Goal: Task Accomplishment & Management: Complete application form

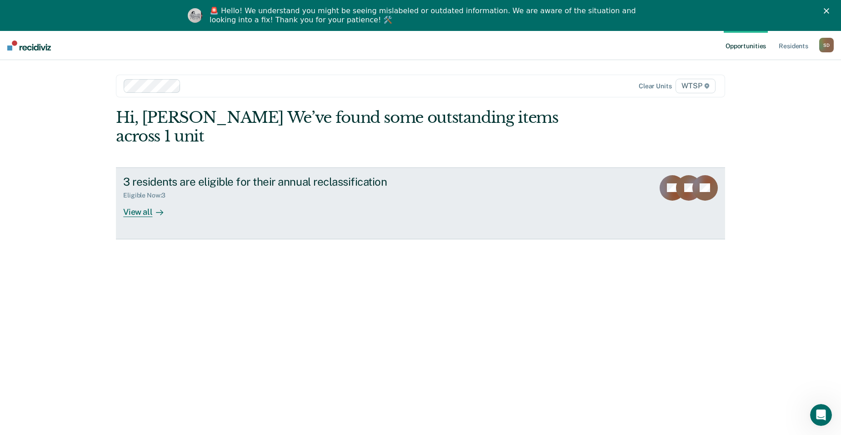
click at [146, 199] on div "View all" at bounding box center [148, 208] width 51 height 18
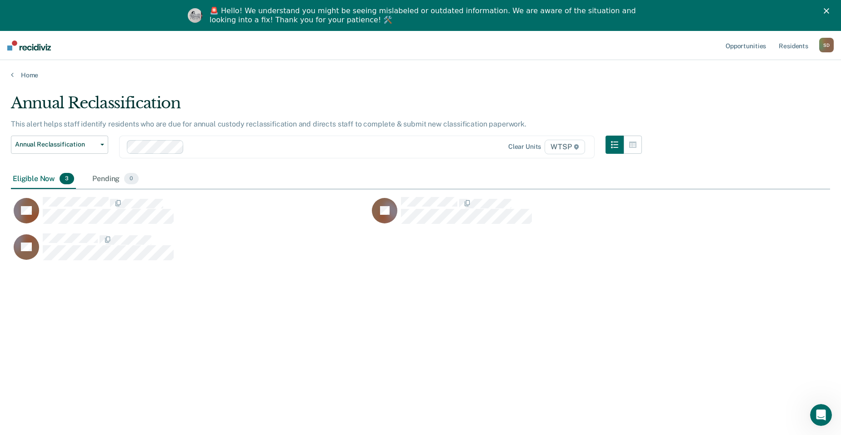
scroll to position [297, 813]
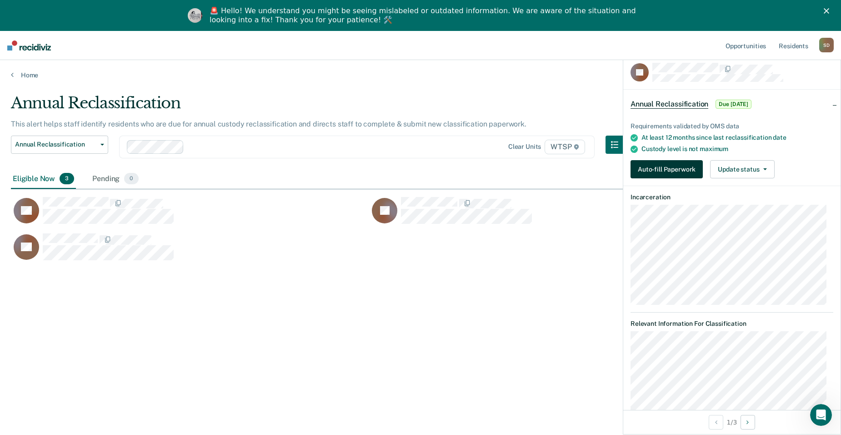
click at [663, 175] on button "Auto-fill Paperwork" at bounding box center [667, 169] width 72 height 18
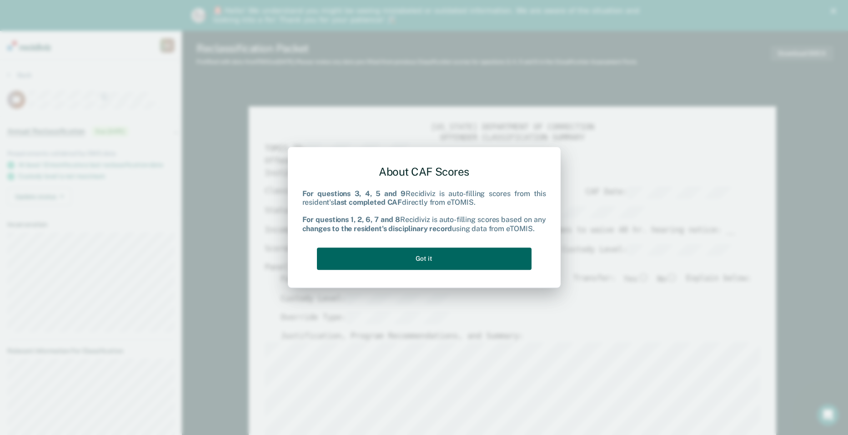
click at [455, 253] on button "Got it" at bounding box center [424, 258] width 215 height 22
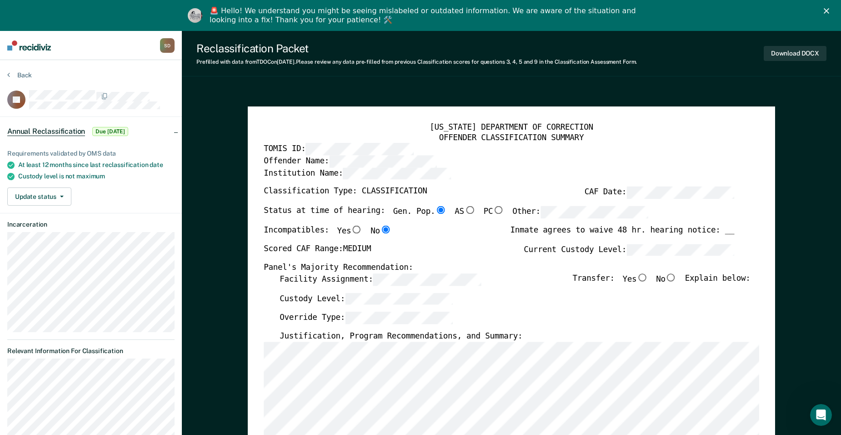
scroll to position [45, 0]
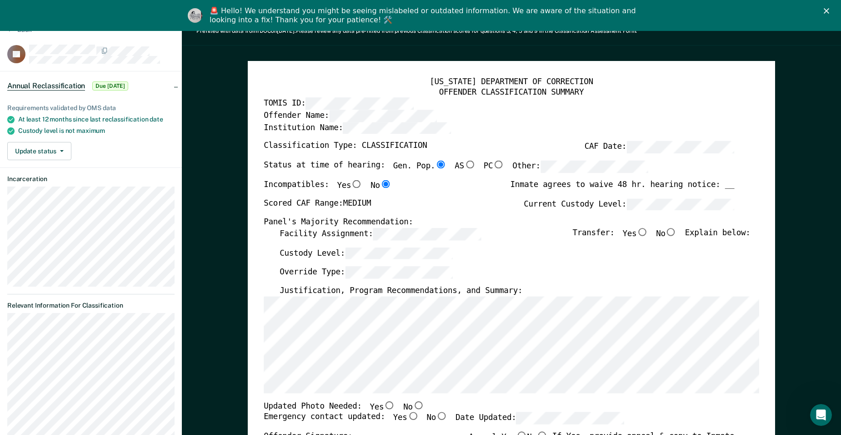
click at [674, 232] on input "No" at bounding box center [671, 232] width 11 height 8
type textarea "x"
radio input "true"
type textarea "x"
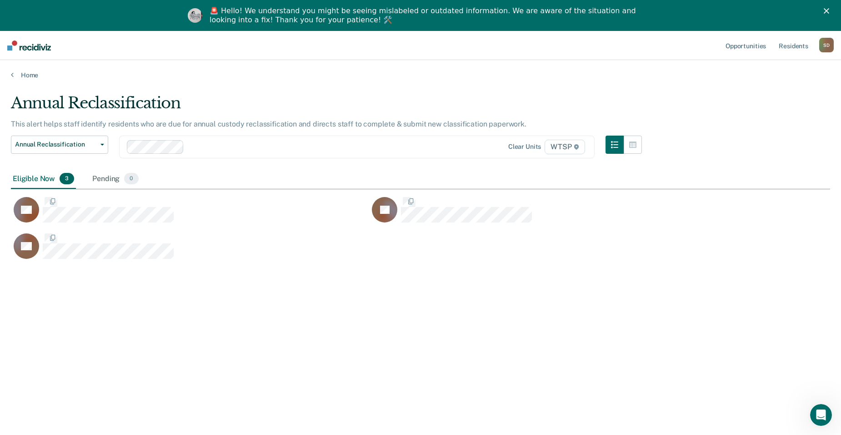
scroll to position [297, 813]
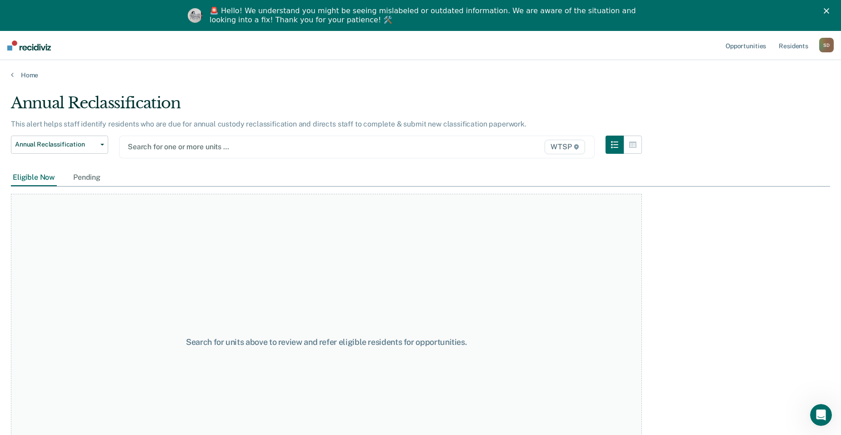
click at [169, 147] on div at bounding box center [288, 146] width 320 height 10
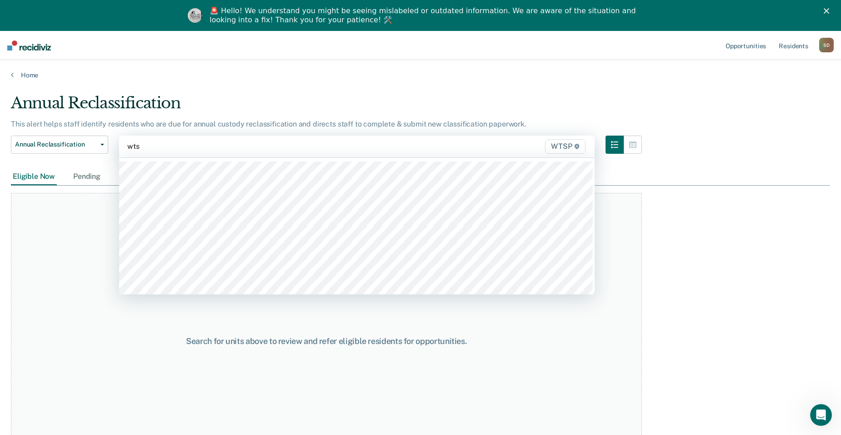
type input "wtsp"
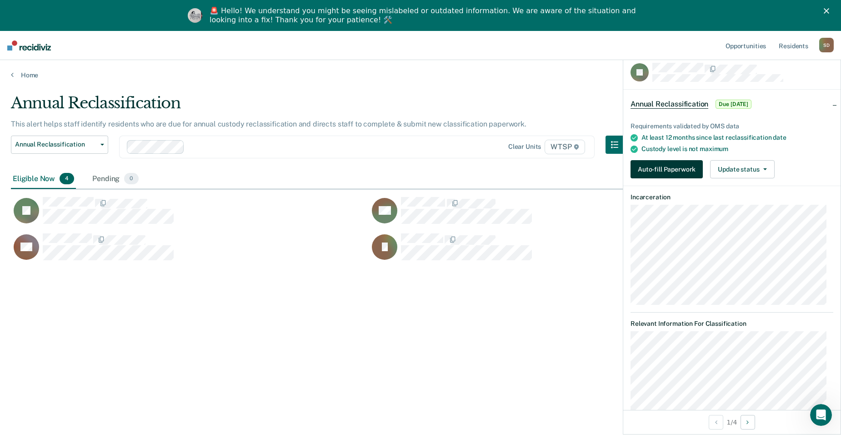
click at [663, 168] on button "Auto-fill Paperwork" at bounding box center [667, 169] width 72 height 18
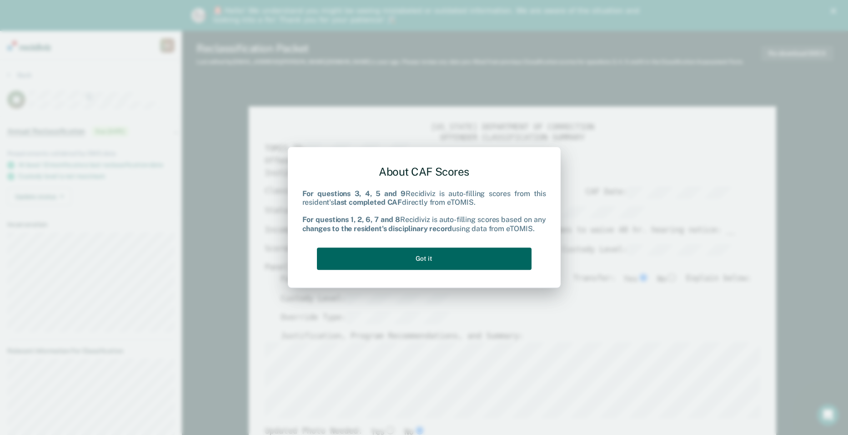
click at [456, 257] on button "Got it" at bounding box center [424, 258] width 215 height 22
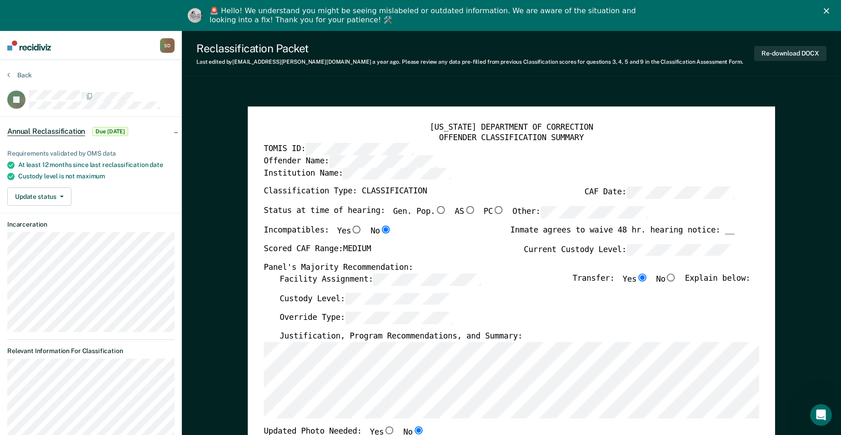
click at [379, 290] on div "Facility Assignment: Transfer: Yes No Explain below:" at bounding box center [515, 282] width 471 height 19
click at [315, 298] on label "Custody Level:" at bounding box center [366, 298] width 173 height 12
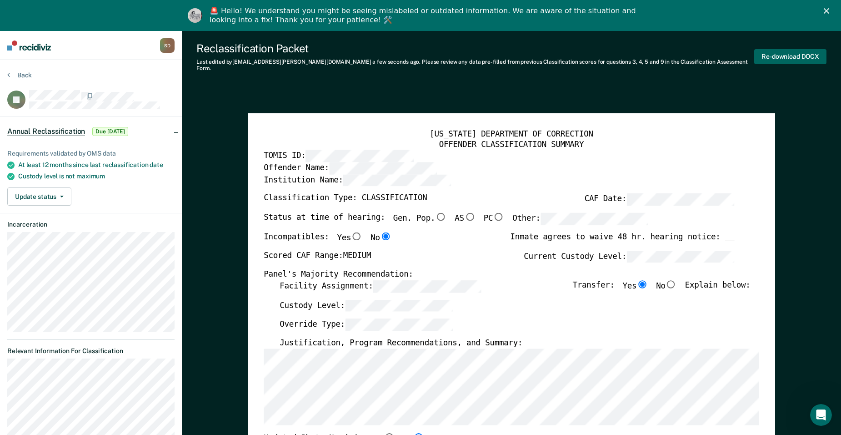
click at [801, 49] on button "Re-download DOCX" at bounding box center [791, 56] width 72 height 15
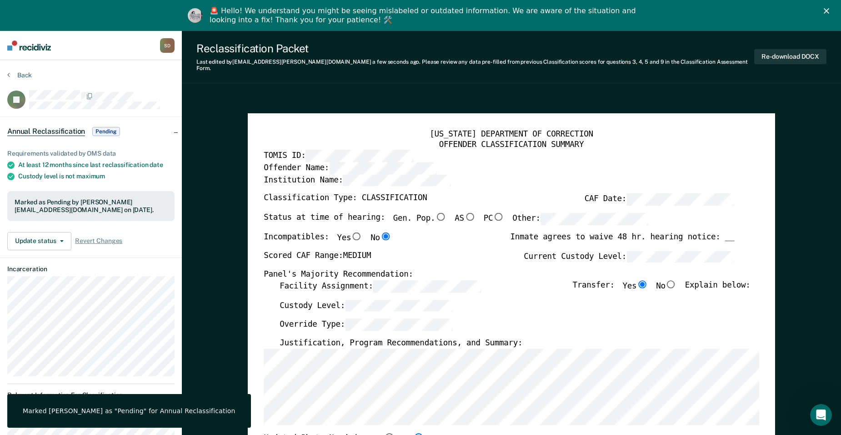
scroll to position [273, 0]
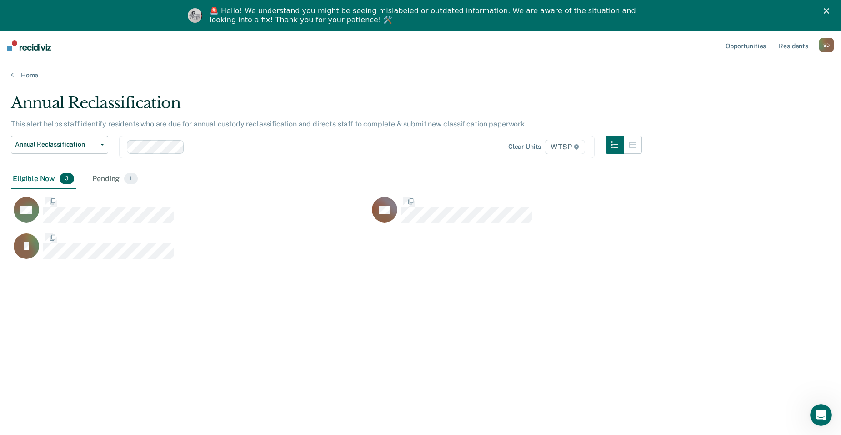
scroll to position [297, 813]
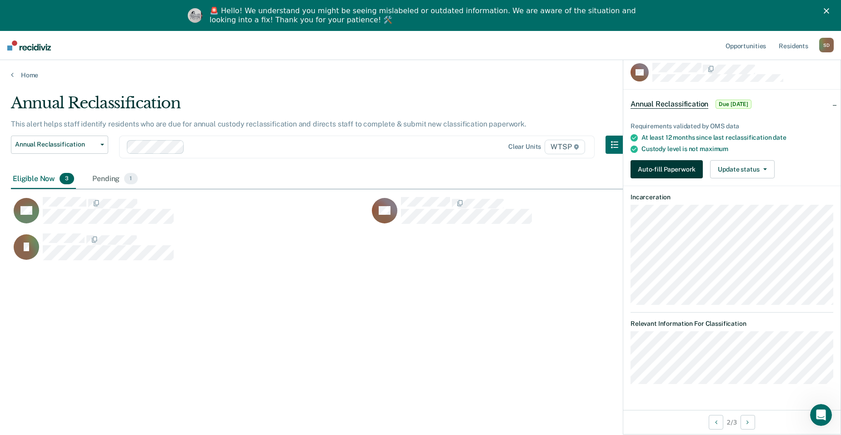
click at [661, 161] on button "Auto-fill Paperwork" at bounding box center [667, 169] width 72 height 18
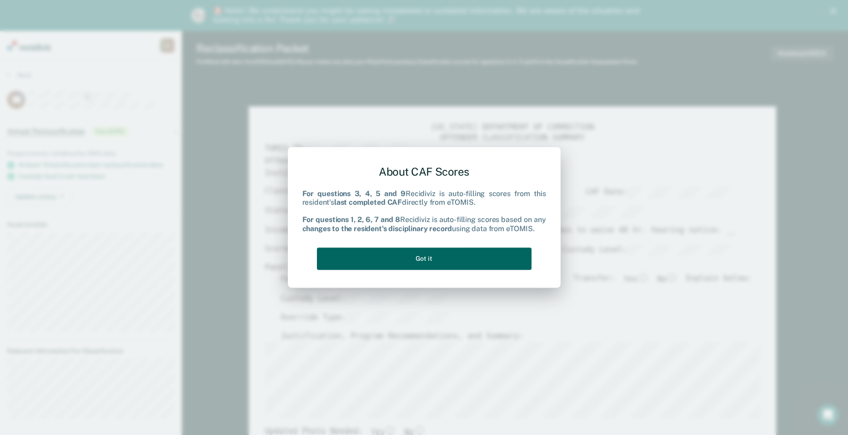
click at [453, 262] on button "Got it" at bounding box center [424, 258] width 215 height 22
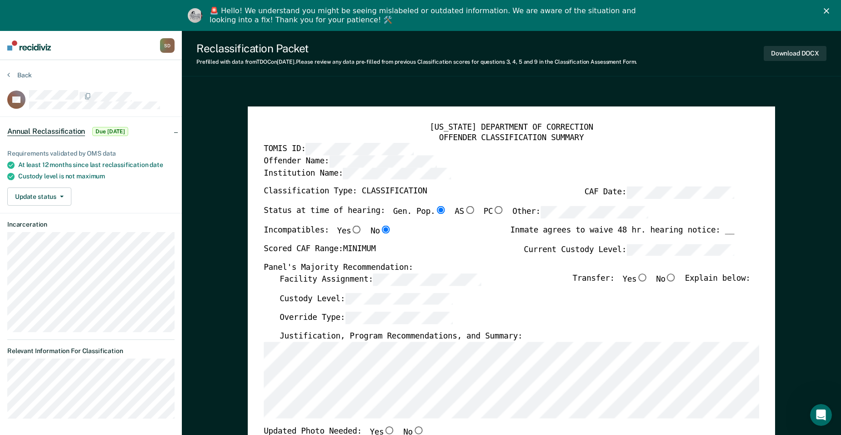
drag, startPoint x: 679, startPoint y: 277, endPoint x: 647, endPoint y: 274, distance: 32.4
click at [677, 276] on input "No" at bounding box center [671, 277] width 11 height 8
type textarea "x"
radio input "true"
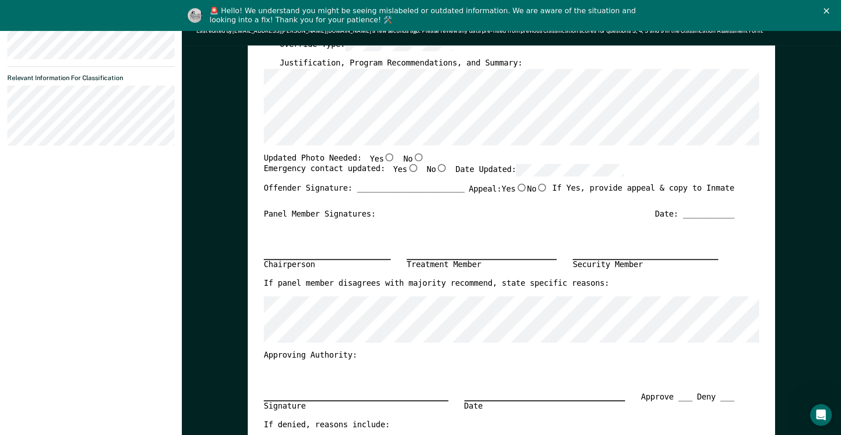
click at [413, 157] on input "No" at bounding box center [418, 157] width 11 height 8
type textarea "x"
radio input "true"
drag, startPoint x: 400, startPoint y: 169, endPoint x: 437, endPoint y: 166, distance: 36.9
click at [408, 169] on input "Yes" at bounding box center [413, 168] width 11 height 8
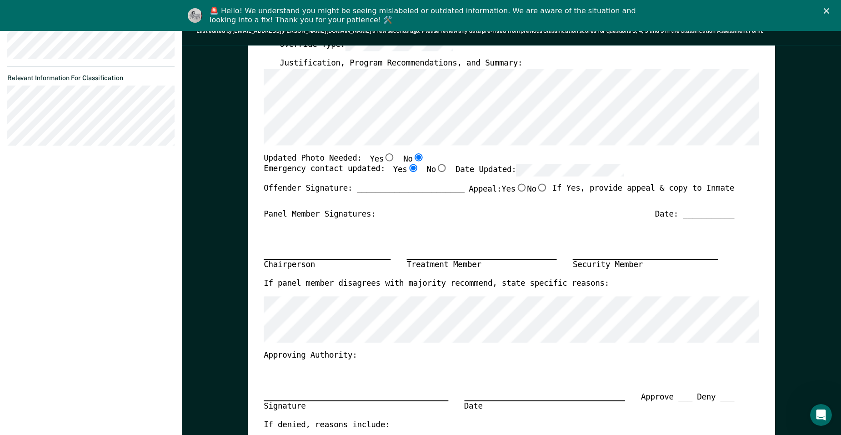
type textarea "x"
radio input "true"
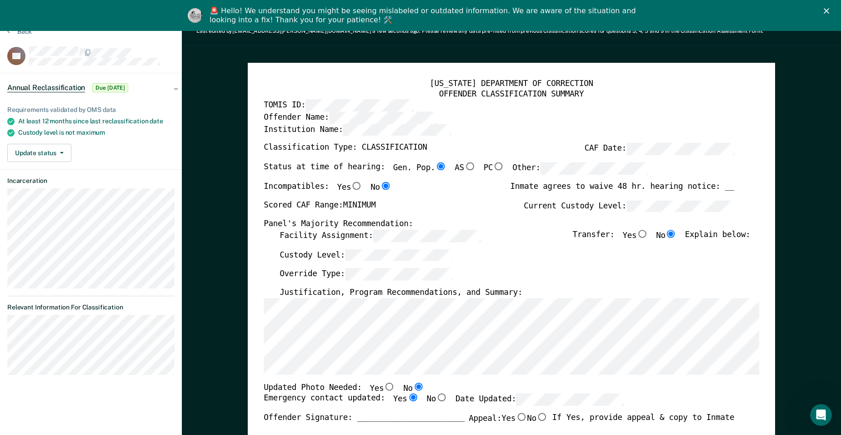
scroll to position [0, 0]
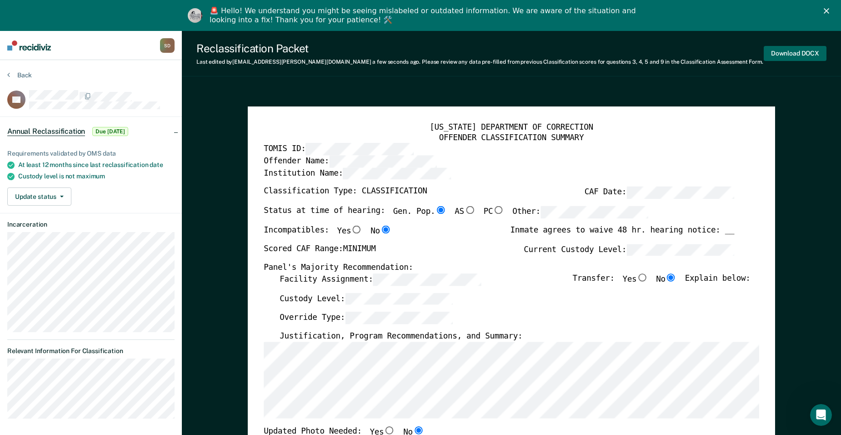
click at [795, 53] on button "Download DOCX" at bounding box center [795, 53] width 63 height 15
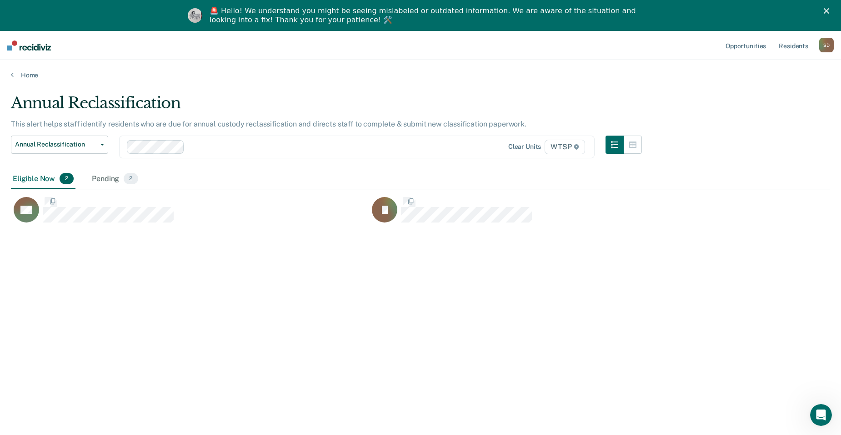
scroll to position [297, 813]
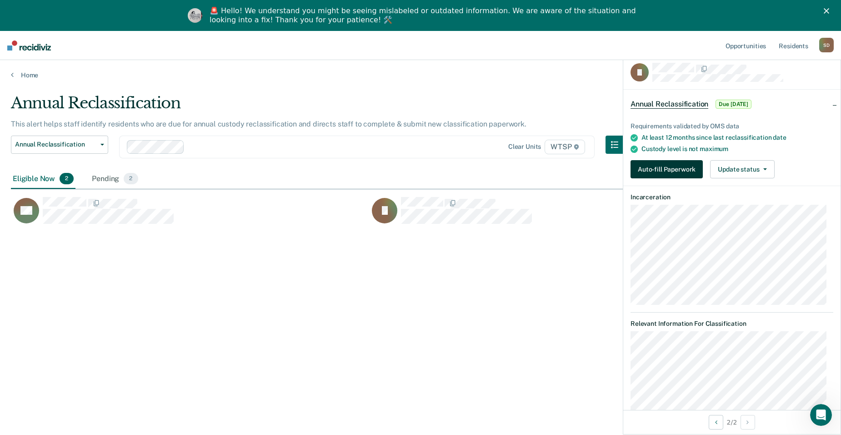
click at [699, 168] on button "Auto-fill Paperwork" at bounding box center [667, 169] width 72 height 18
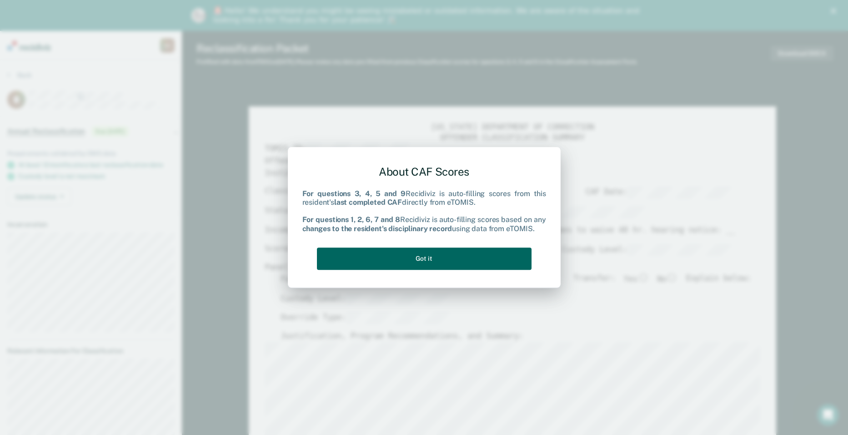
click at [466, 263] on button "Got it" at bounding box center [424, 258] width 215 height 22
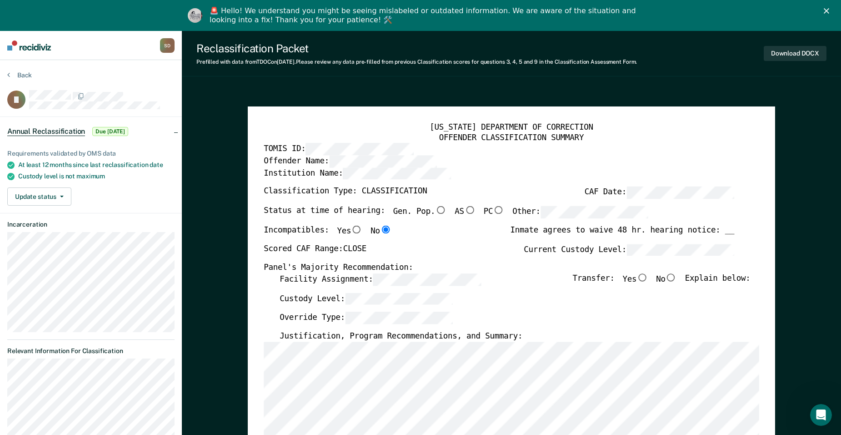
scroll to position [45, 0]
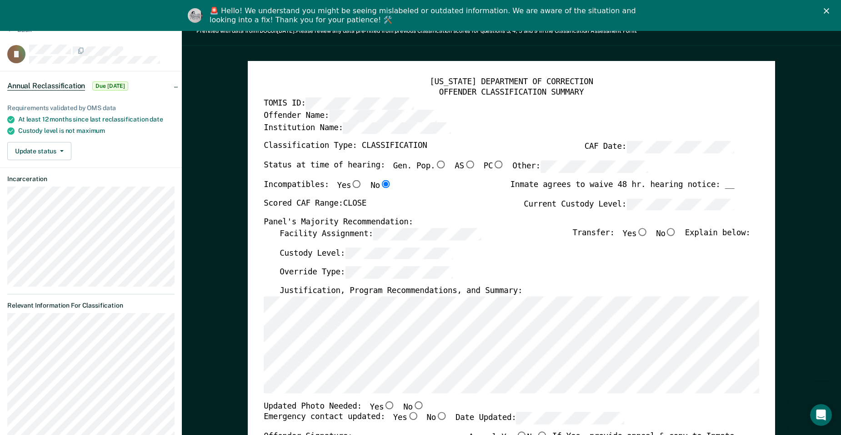
click at [675, 231] on input "No" at bounding box center [671, 232] width 11 height 8
type textarea "x"
radio input "true"
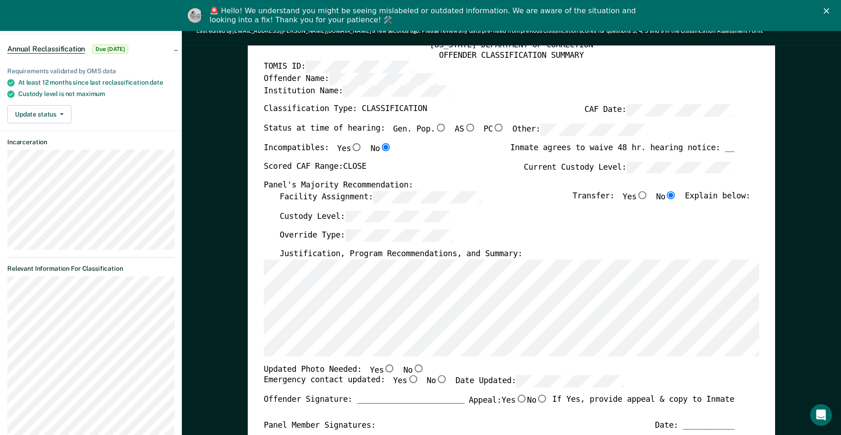
scroll to position [136, 0]
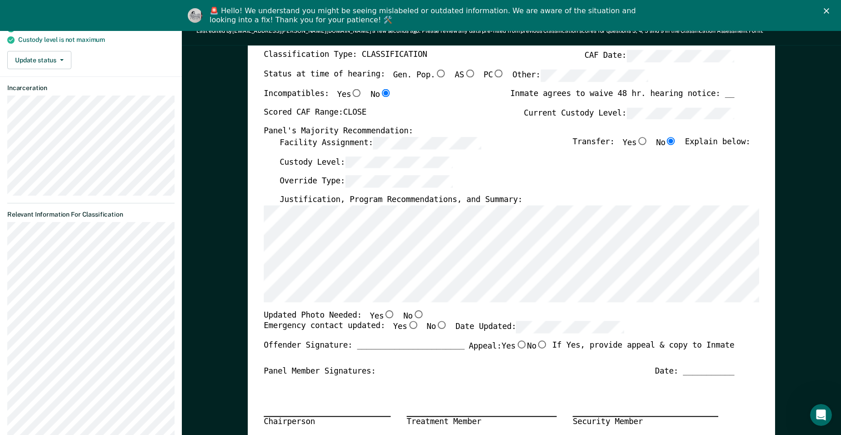
click at [413, 316] on input "No" at bounding box center [418, 314] width 11 height 8
type textarea "x"
radio input "true"
click at [408, 325] on input "Yes" at bounding box center [413, 325] width 11 height 8
type textarea "x"
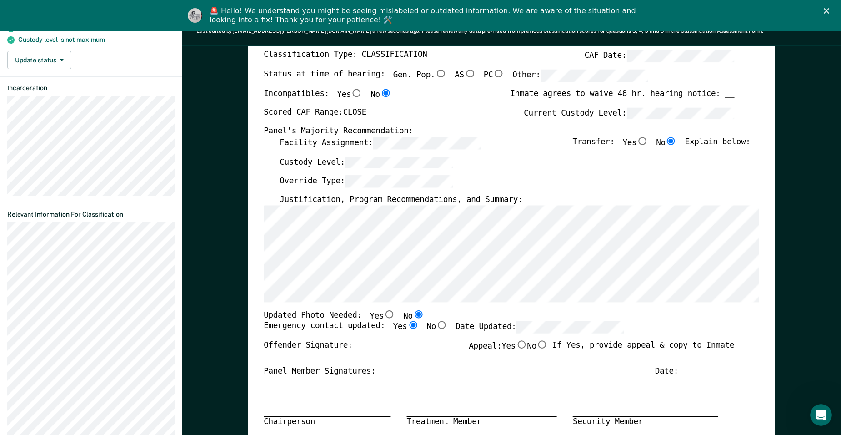
radio input "true"
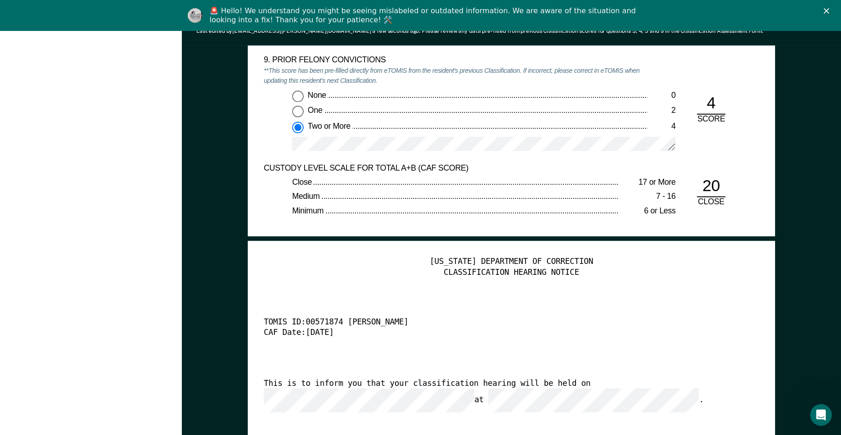
scroll to position [2138, 0]
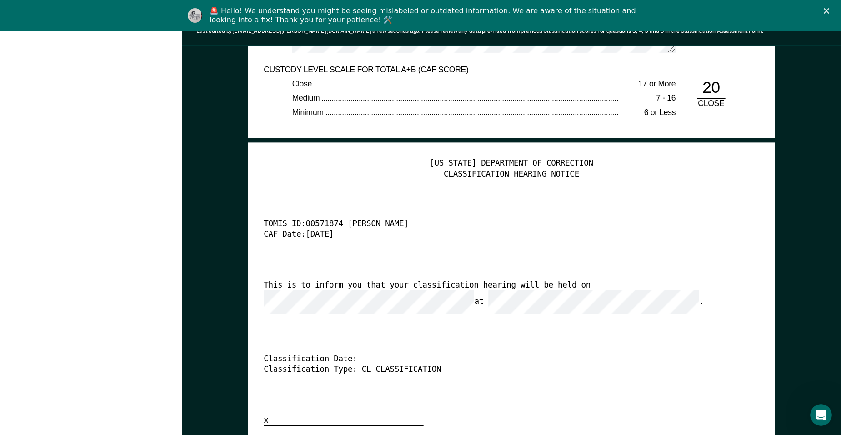
click at [492, 288] on div "This is to inform you that your classification hearing will be held on at ." at bounding box center [499, 297] width 471 height 34
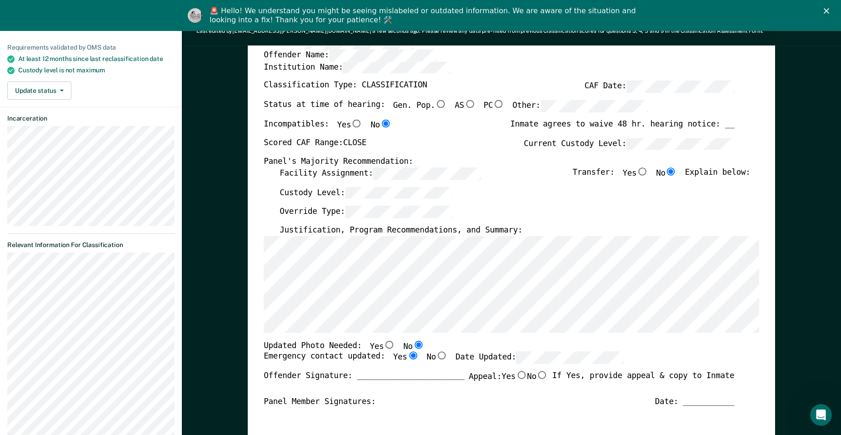
scroll to position [0, 0]
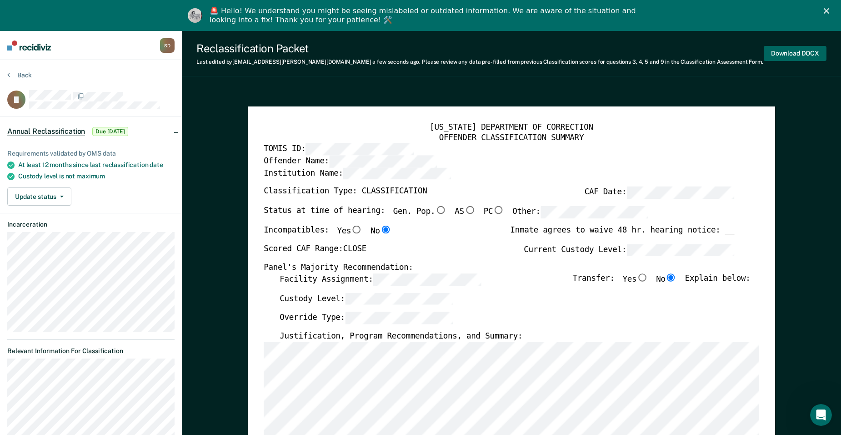
click at [809, 54] on button "Download DOCX" at bounding box center [795, 53] width 63 height 15
type textarea "x"
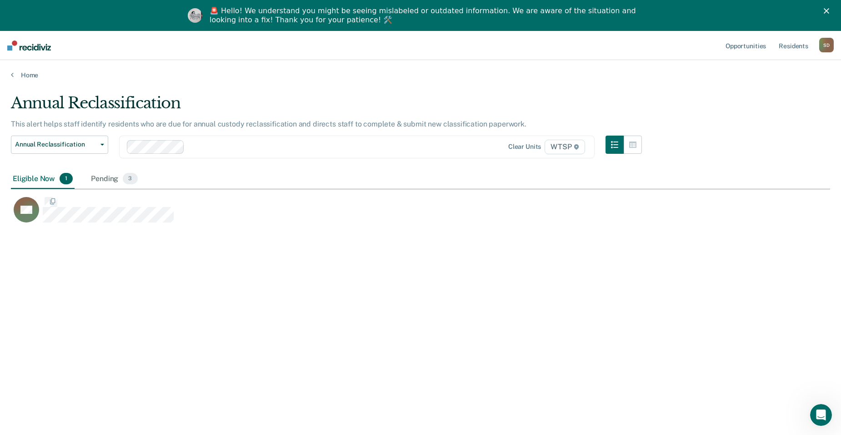
scroll to position [297, 813]
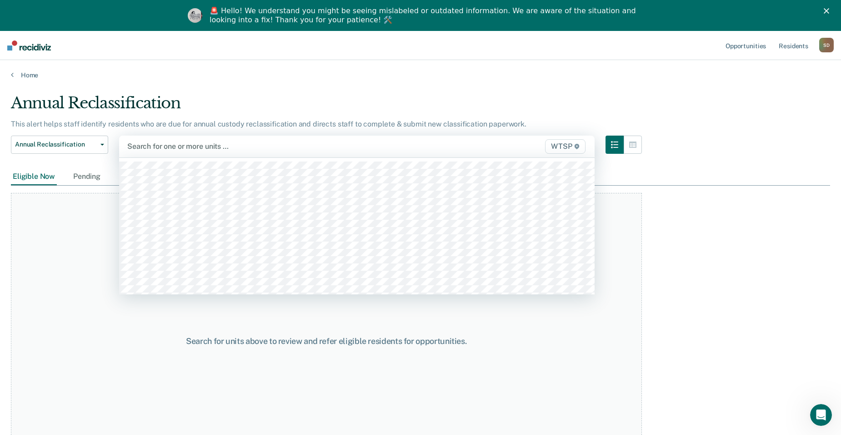
click at [167, 151] on div at bounding box center [287, 146] width 321 height 10
type input "wtsp"
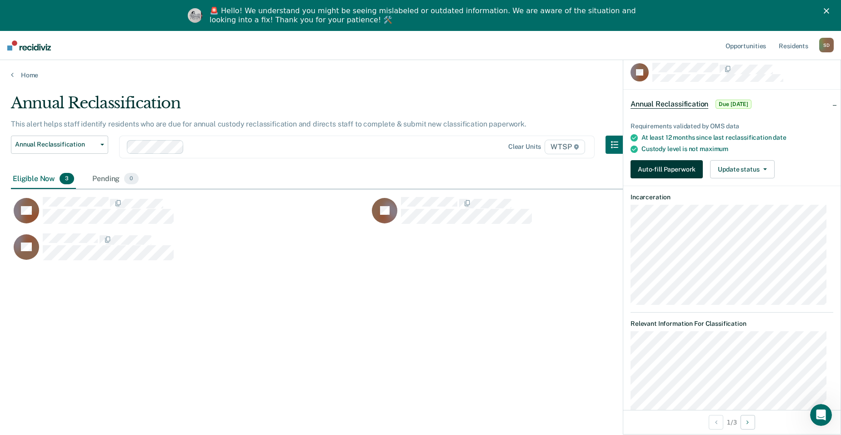
click at [679, 172] on button "Auto-fill Paperwork" at bounding box center [667, 169] width 72 height 18
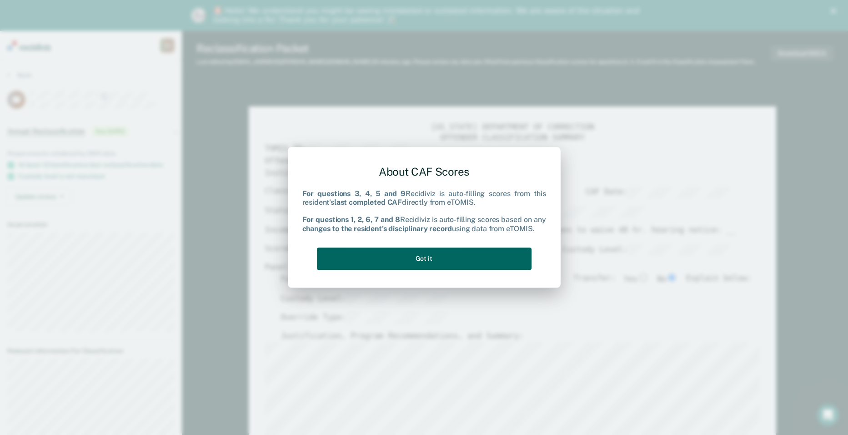
click at [468, 257] on button "Got it" at bounding box center [424, 258] width 215 height 22
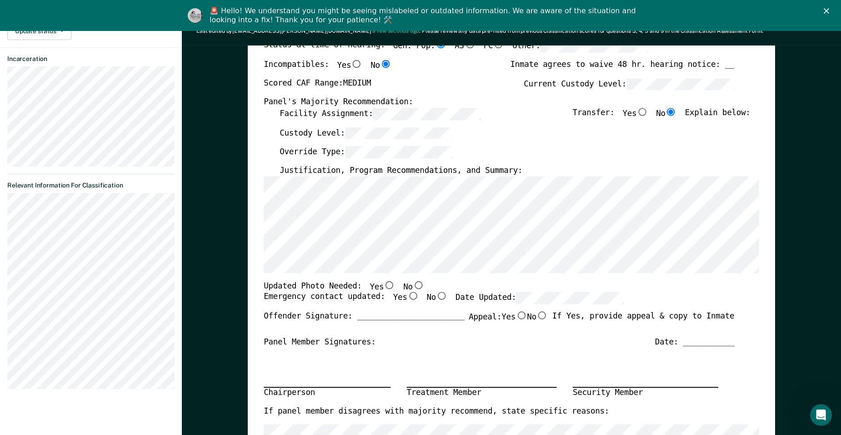
scroll to position [182, 0]
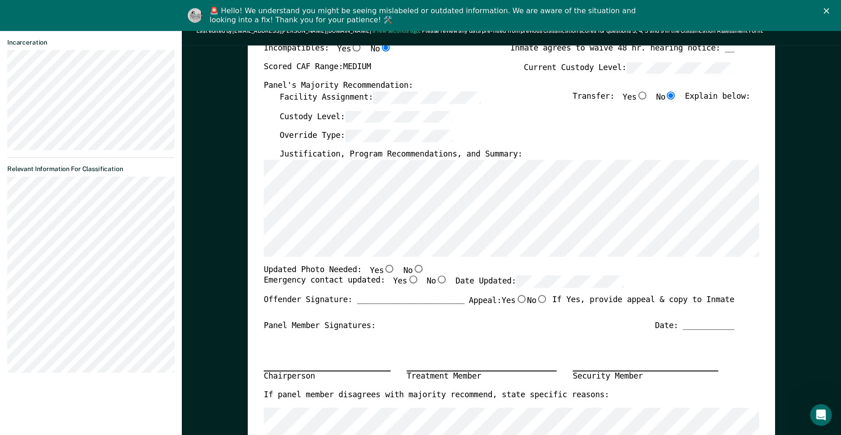
click at [414, 267] on div "Updated Photo Needed: Yes No" at bounding box center [499, 269] width 471 height 11
click at [408, 278] on input "Yes" at bounding box center [413, 280] width 11 height 8
type textarea "x"
radio input "true"
click at [413, 269] on input "No" at bounding box center [418, 268] width 11 height 8
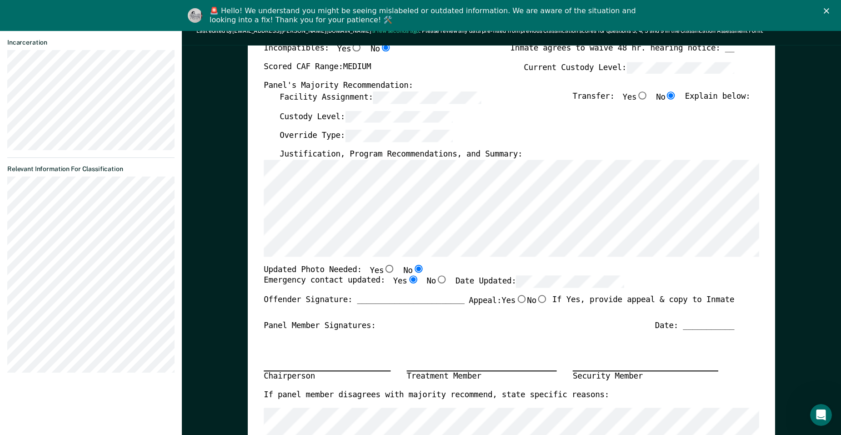
type textarea "x"
radio input "true"
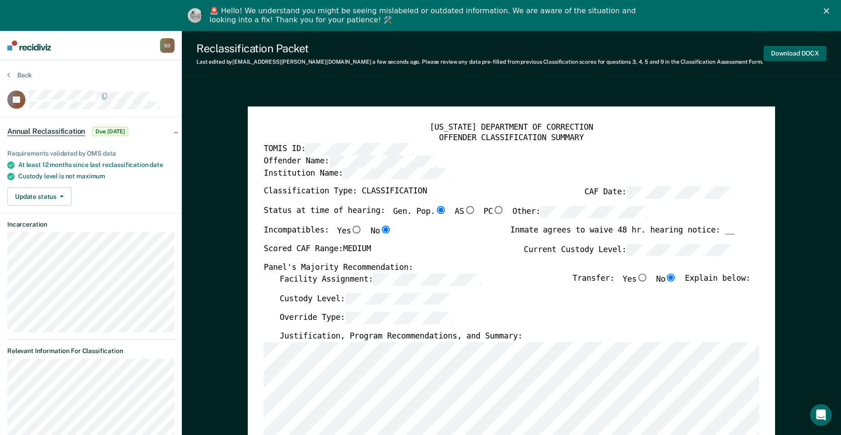
scroll to position [0, 0]
click at [795, 52] on button "Download DOCX" at bounding box center [795, 53] width 63 height 15
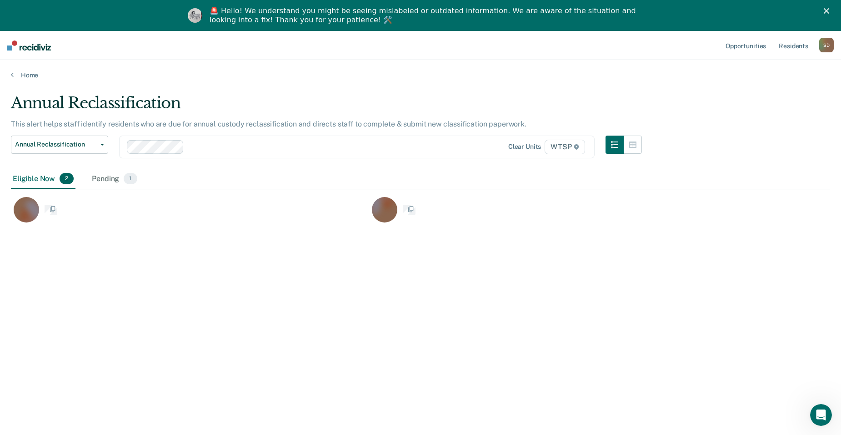
scroll to position [297, 813]
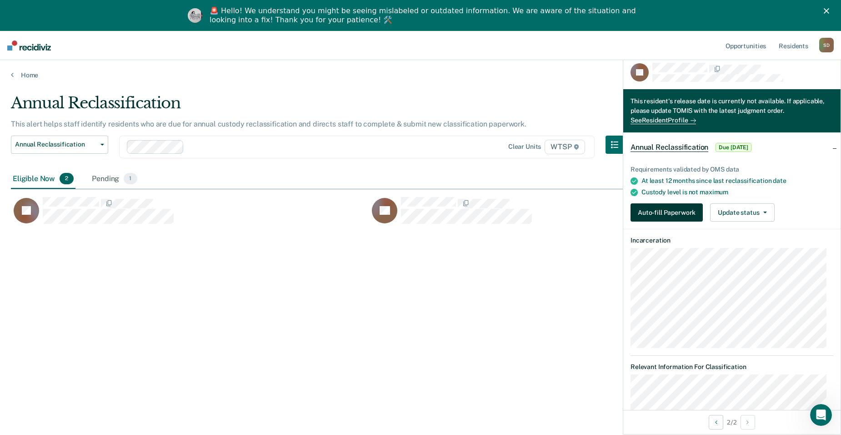
click at [681, 207] on button "Auto-fill Paperwork" at bounding box center [667, 212] width 72 height 18
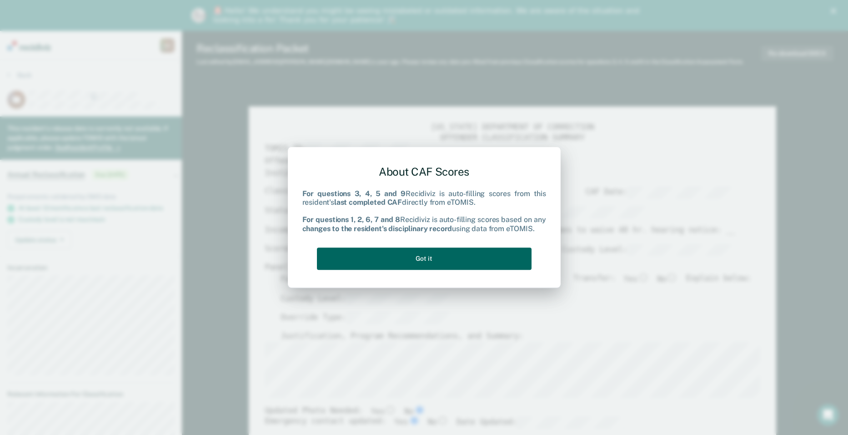
drag, startPoint x: 489, startPoint y: 257, endPoint x: 518, endPoint y: 257, distance: 28.2
click at [490, 257] on button "Got it" at bounding box center [424, 258] width 215 height 22
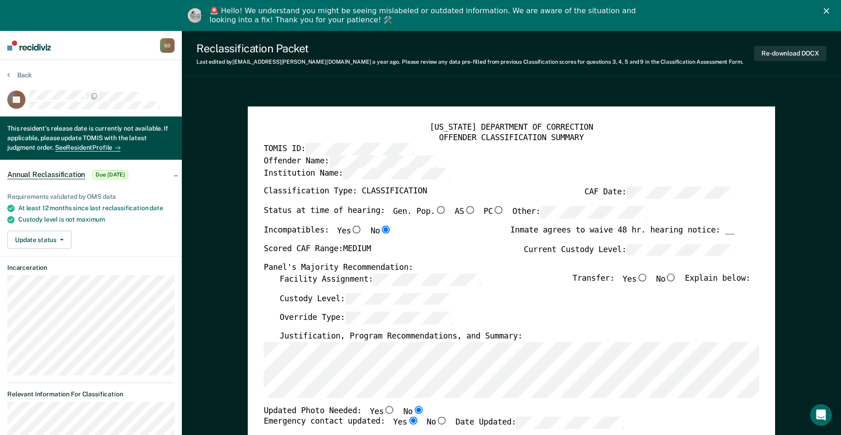
drag, startPoint x: 678, startPoint y: 280, endPoint x: 511, endPoint y: 293, distance: 167.0
click at [677, 279] on input "No" at bounding box center [671, 277] width 11 height 8
type textarea "x"
radio input "true"
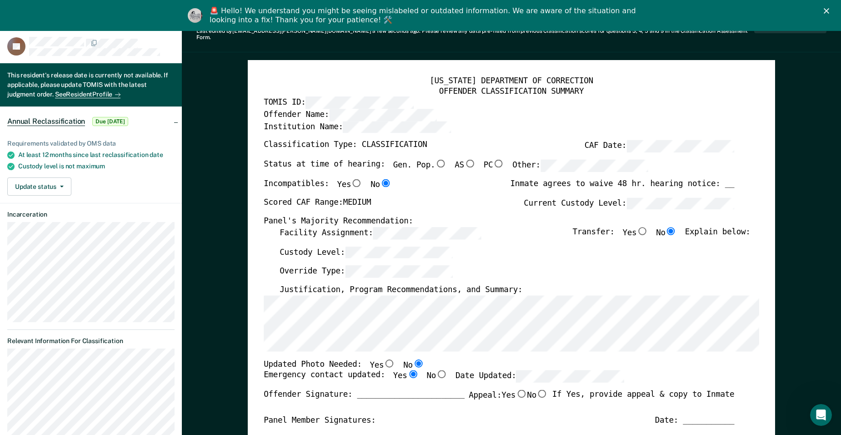
scroll to position [182, 0]
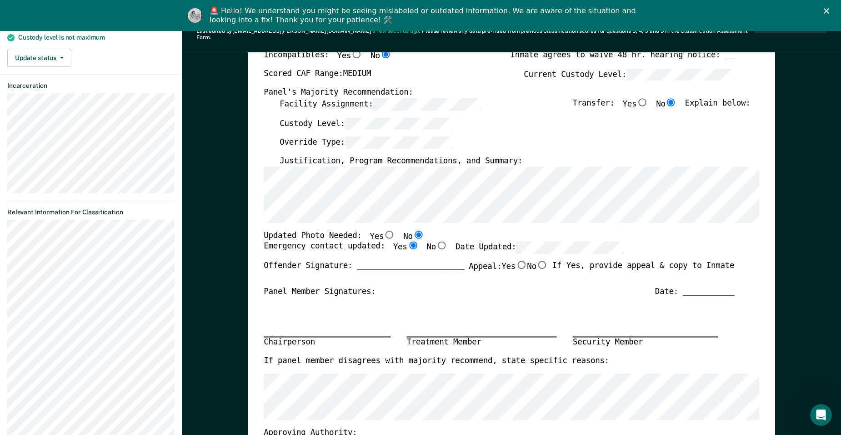
click at [456, 242] on label "Date Updated:" at bounding box center [540, 248] width 169 height 12
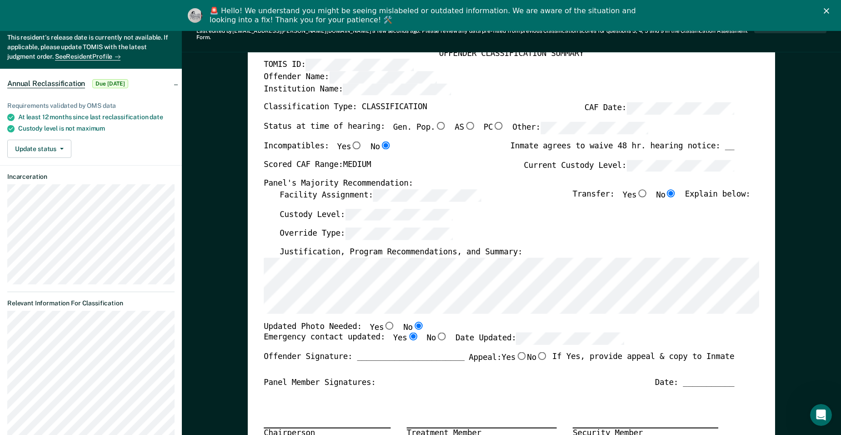
scroll to position [0, 0]
click at [292, 199] on div "[US_STATE] DEPARTMENT OF CORRECTION OFFENDER CLASSIFICATION SUMMARY TOMIS ID: O…" at bounding box center [512, 345] width 496 height 614
click at [487, 122] on div "Status at time of hearing: Gen. Pop. AS PC Other:" at bounding box center [456, 131] width 385 height 19
click at [435, 122] on input "Gen. Pop." at bounding box center [440, 126] width 11 height 8
type textarea "x"
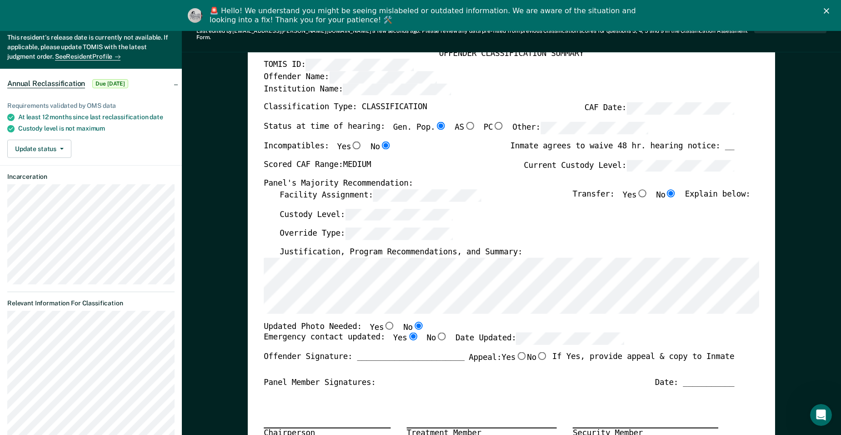
radio input "true"
type textarea "x"
radio input "false"
drag, startPoint x: 429, startPoint y: 120, endPoint x: 423, endPoint y: 124, distance: 7.5
click at [435, 122] on input "Gen. Pop." at bounding box center [440, 126] width 11 height 8
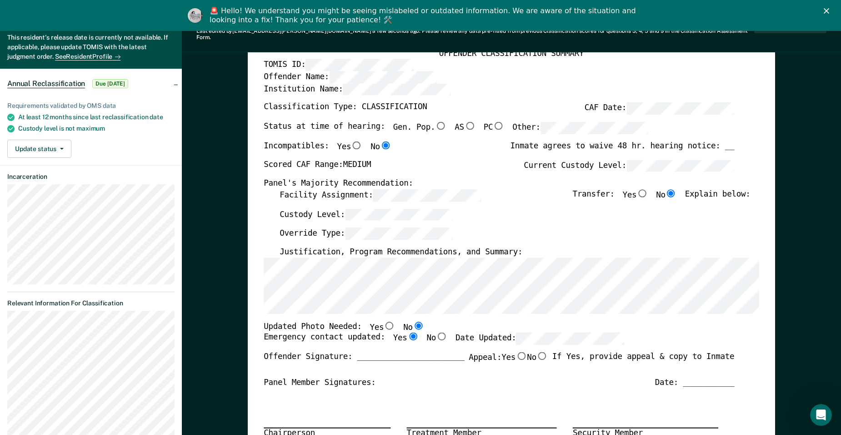
type textarea "x"
radio input "true"
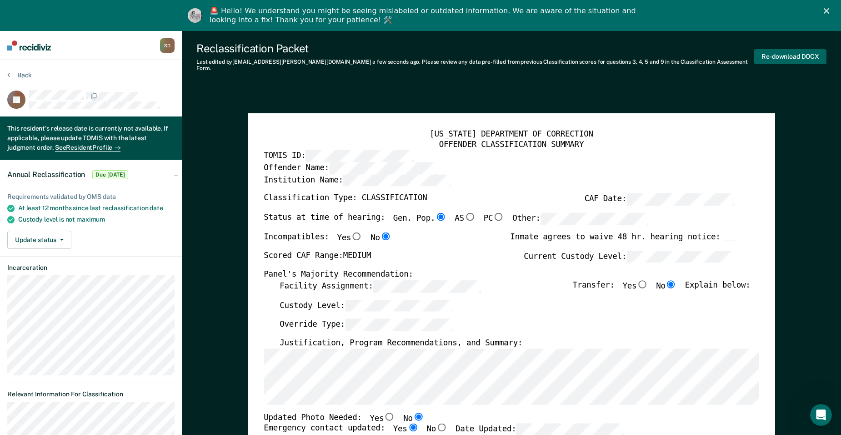
click at [797, 53] on button "Re-download DOCX" at bounding box center [791, 56] width 72 height 15
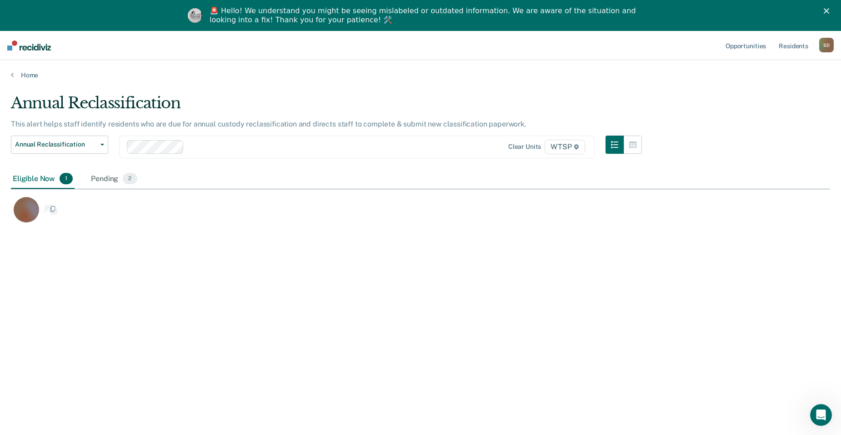
scroll to position [297, 813]
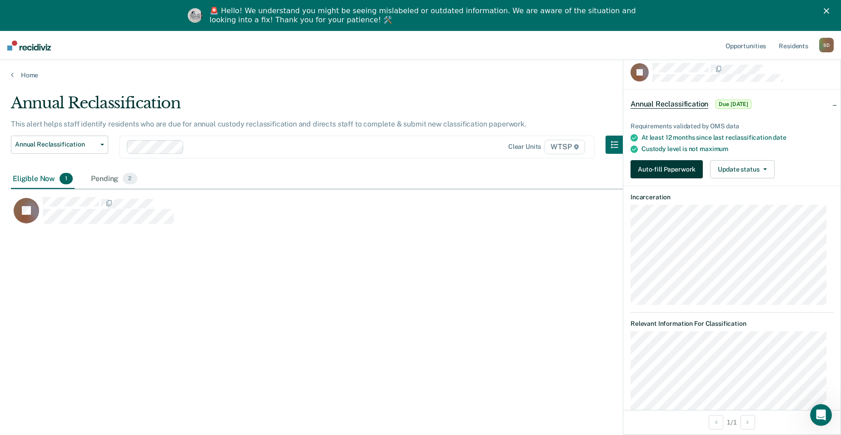
click at [694, 168] on button "Auto-fill Paperwork" at bounding box center [667, 169] width 72 height 18
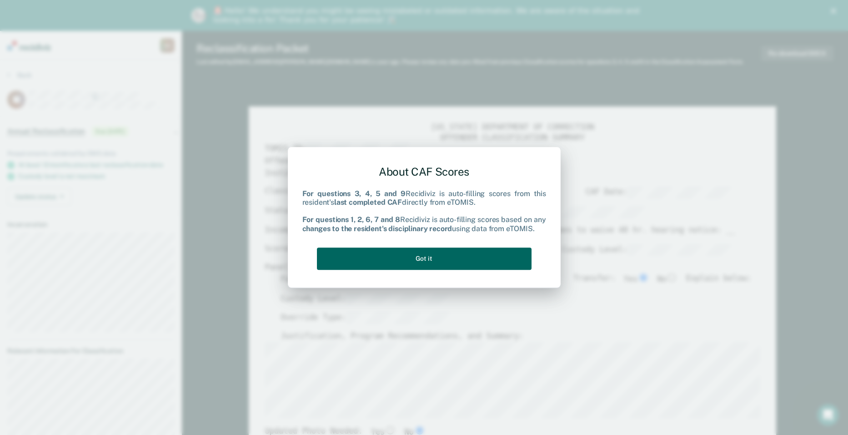
click at [441, 259] on button "Got it" at bounding box center [424, 258] width 215 height 22
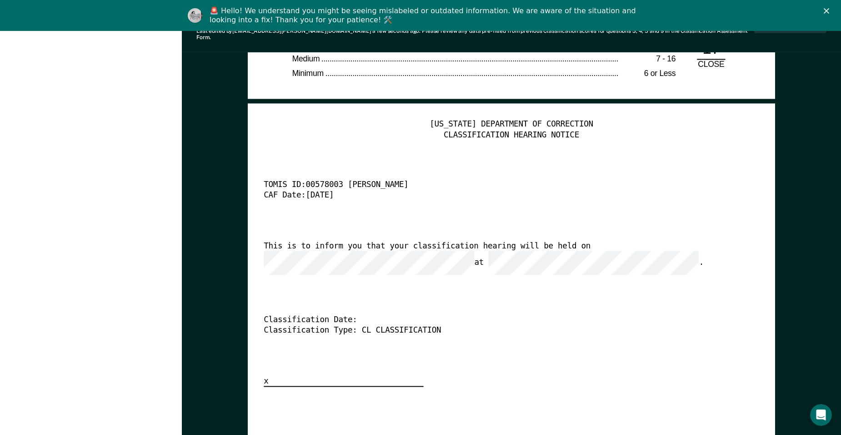
scroll to position [0, 8]
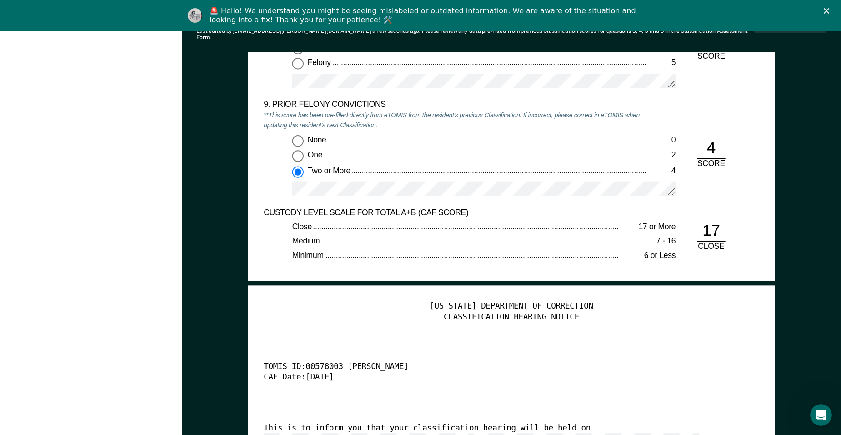
type textarea "x"
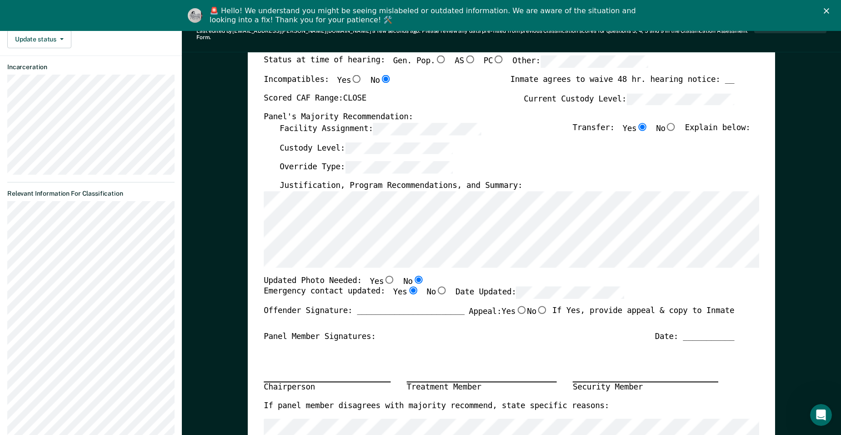
scroll to position [0, 0]
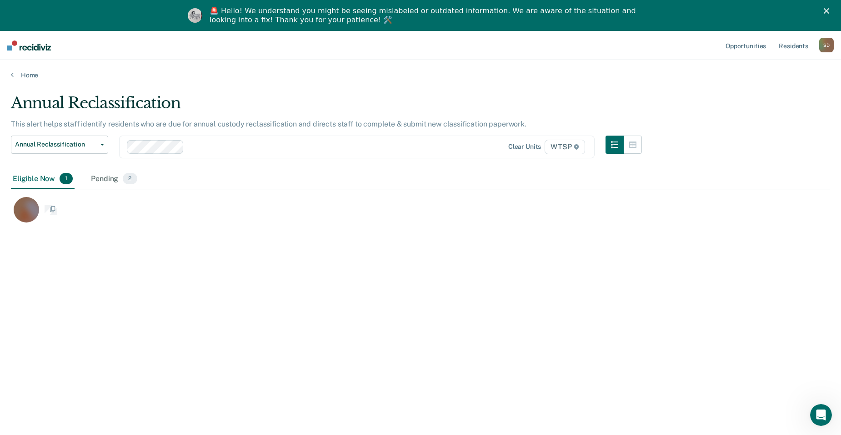
scroll to position [297, 813]
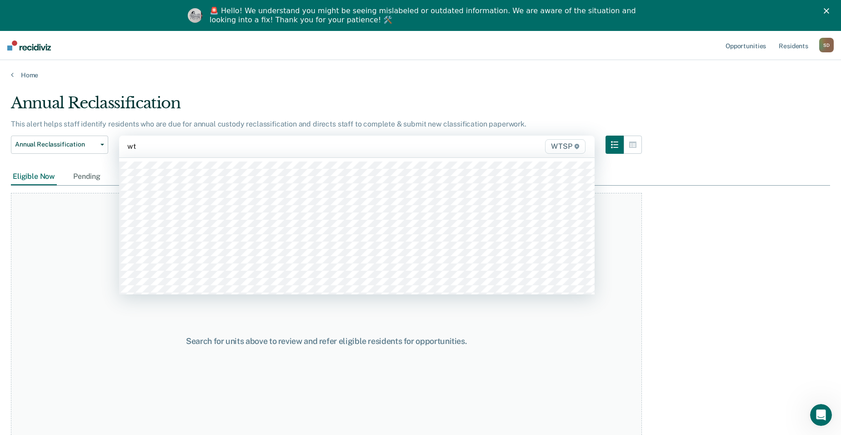
type input "wts"
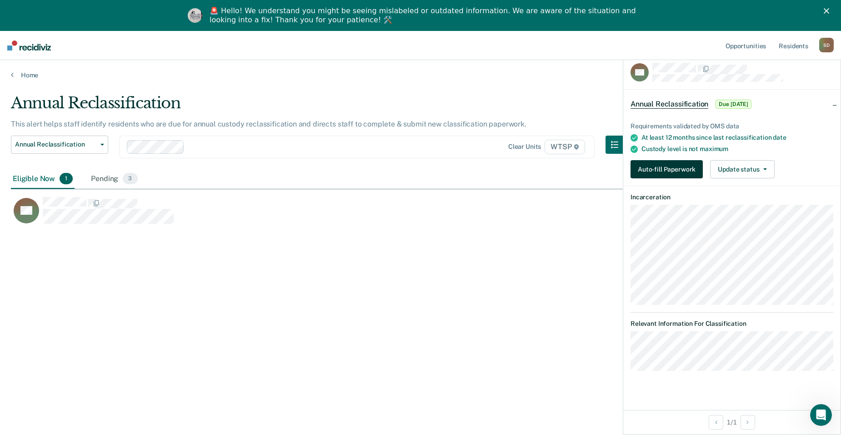
click at [672, 166] on button "Auto-fill Paperwork" at bounding box center [667, 169] width 72 height 18
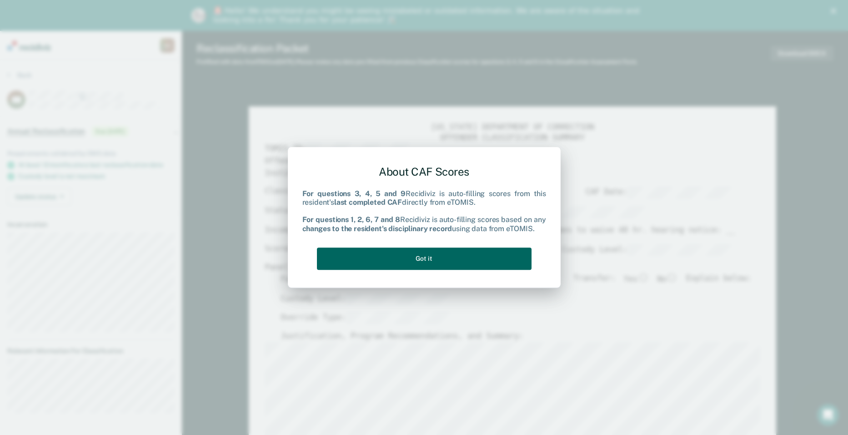
click at [479, 250] on button "Got it" at bounding box center [424, 258] width 215 height 22
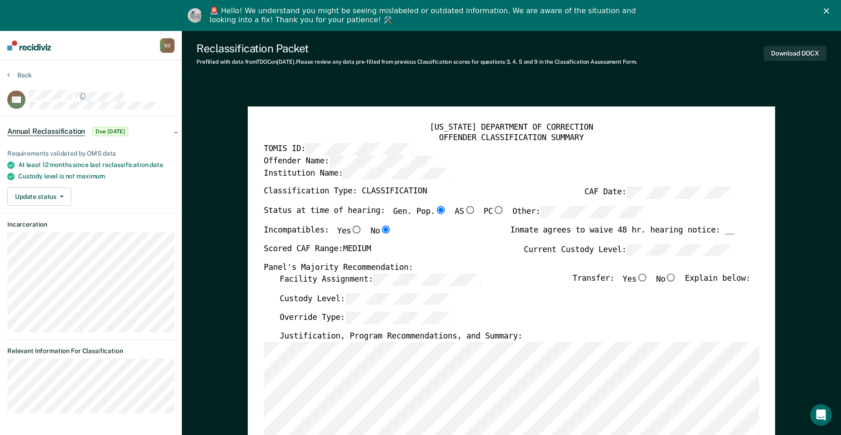
drag, startPoint x: 677, startPoint y: 278, endPoint x: 670, endPoint y: 275, distance: 6.9
click at [676, 277] on input "No" at bounding box center [671, 277] width 11 height 8
type textarea "x"
radio input "true"
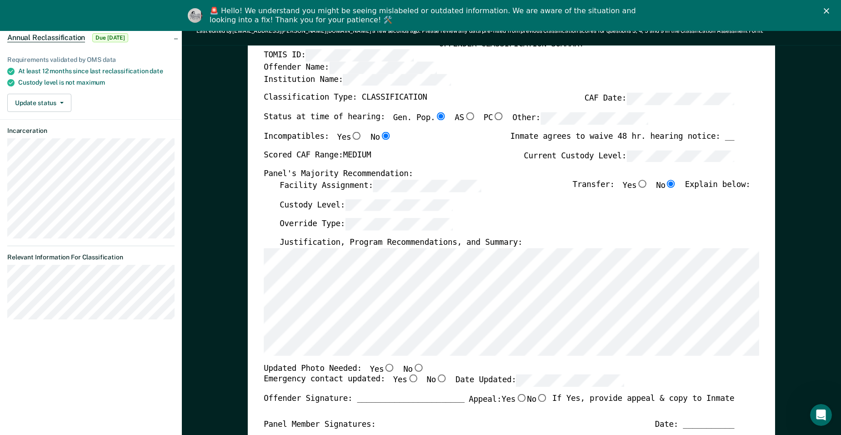
scroll to position [273, 0]
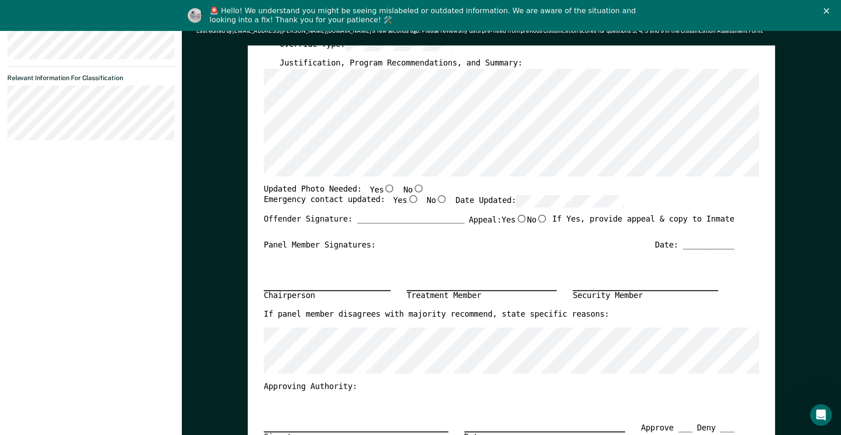
click at [413, 189] on input "No" at bounding box center [418, 188] width 11 height 8
type textarea "x"
radio input "true"
click at [408, 197] on input "Yes" at bounding box center [413, 200] width 11 height 8
type textarea "x"
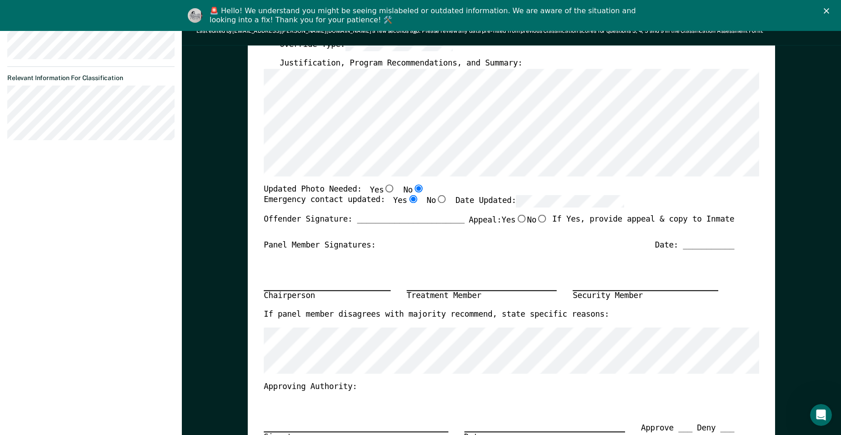
radio input "true"
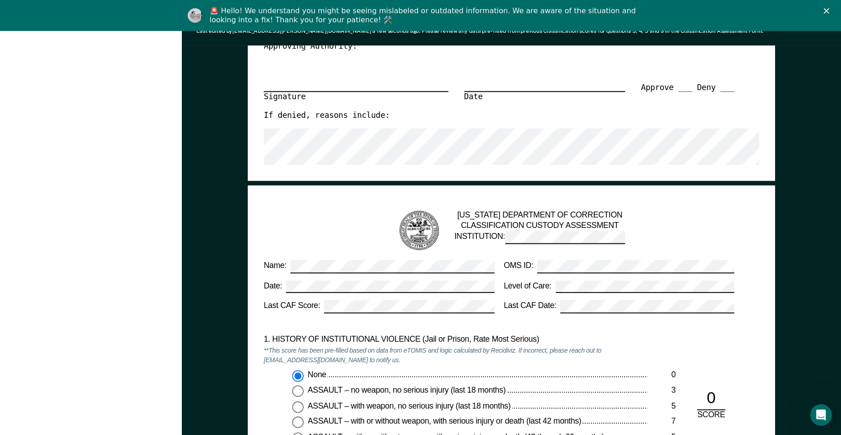
scroll to position [0, 0]
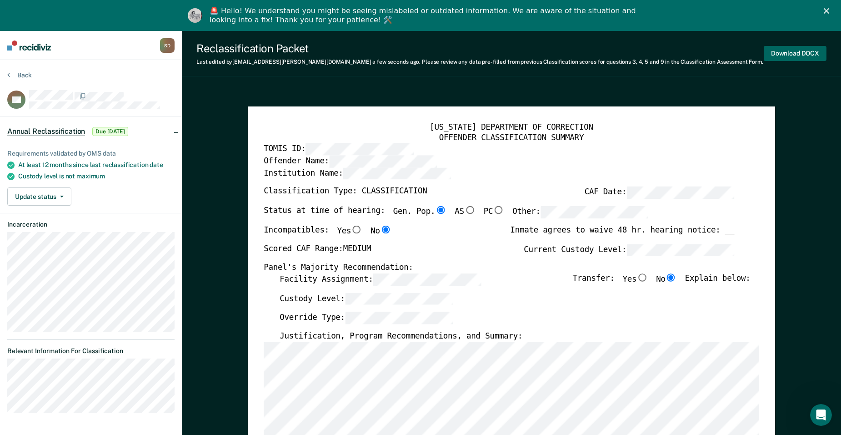
click at [792, 55] on button "Download DOCX" at bounding box center [795, 53] width 63 height 15
type textarea "x"
